Goal: Task Accomplishment & Management: Manage account settings

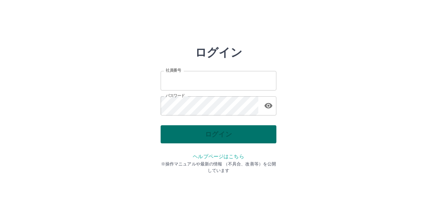
type input "*******"
click at [225, 135] on div "ログイン" at bounding box center [219, 134] width 116 height 18
click at [225, 135] on button "ログイン" at bounding box center [219, 134] width 116 height 18
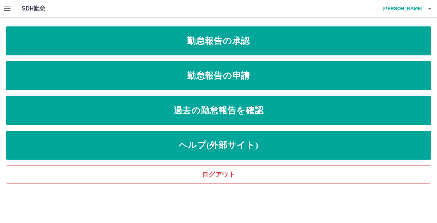
click at [6, 10] on icon "button" at bounding box center [7, 9] width 7 height 4
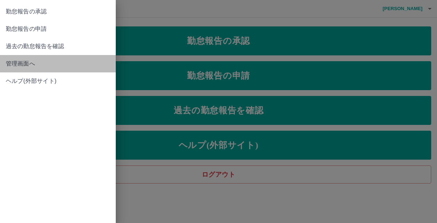
click at [22, 64] on span "管理画面へ" at bounding box center [58, 63] width 104 height 9
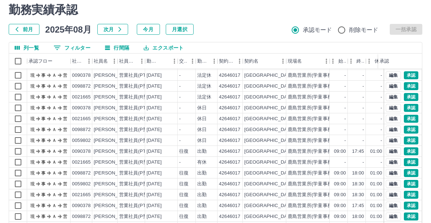
scroll to position [36, 0]
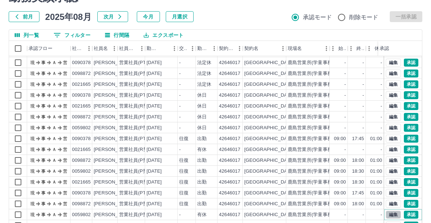
click at [388, 210] on button "編集" at bounding box center [392, 214] width 15 height 8
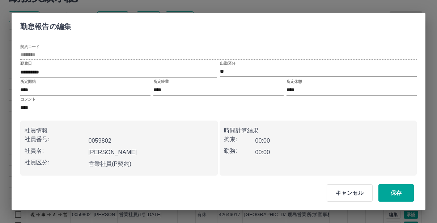
click at [356, 196] on button "キャンセル" at bounding box center [349, 192] width 46 height 17
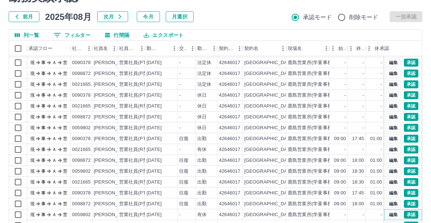
scroll to position [72, 0]
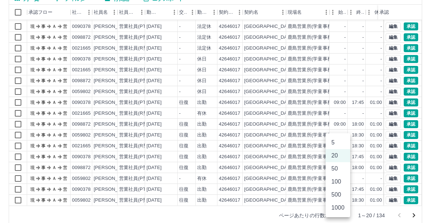
click at [343, 215] on body "SDH勤怠 [PERSON_NAME] 勤務実績承認 前月 [DATE] 次月 今月 月選択 承認モード 削除モード 一括承認 列一覧 0 フィルター 行間隔…" at bounding box center [218, 81] width 437 height 306
click at [334, 169] on li "50" at bounding box center [337, 168] width 25 height 13
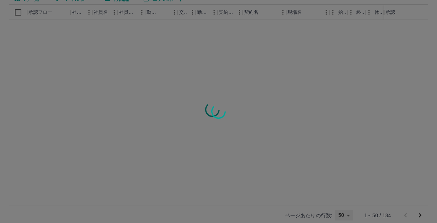
type input "**"
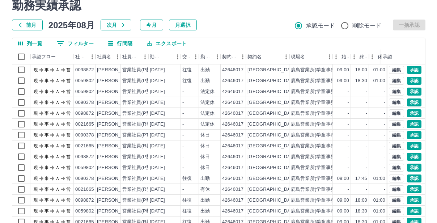
scroll to position [0, 0]
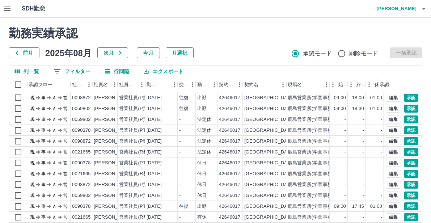
click at [424, 9] on icon "button" at bounding box center [423, 8] width 9 height 9
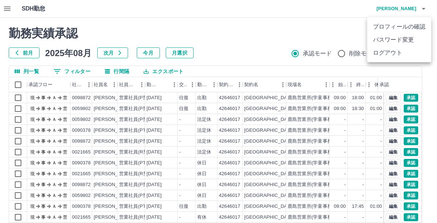
click at [392, 53] on li "ログアウト" at bounding box center [399, 52] width 64 height 13
